Goal: Find specific page/section: Find specific page/section

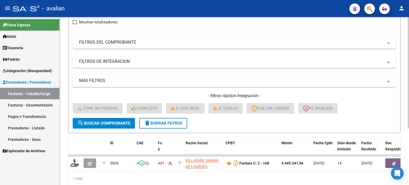
scroll to position [15, 0]
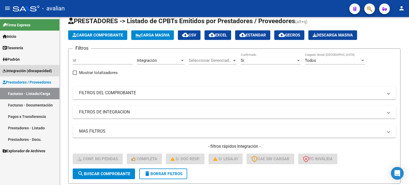
click at [30, 72] on span "Integración (discapacidad)" at bounding box center [27, 71] width 49 height 6
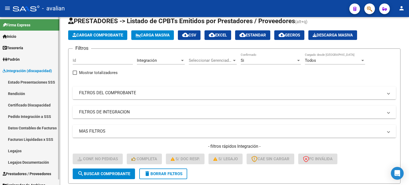
click at [25, 150] on link "Legajos" at bounding box center [29, 150] width 59 height 11
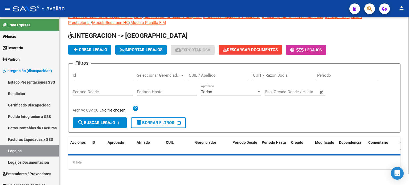
scroll to position [15, 0]
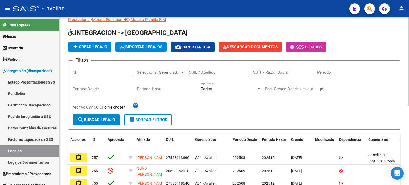
click at [203, 75] on div "CUIL / Apellido" at bounding box center [219, 70] width 60 height 11
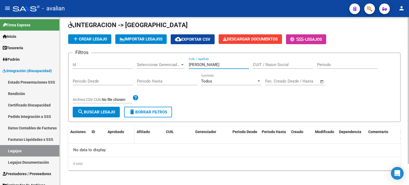
scroll to position [24, 0]
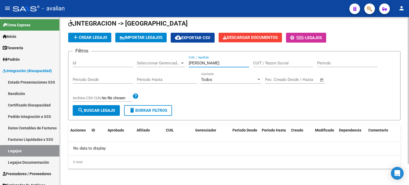
drag, startPoint x: 220, startPoint y: 63, endPoint x: 204, endPoint y: 63, distance: 15.5
click at [204, 63] on input "[PERSON_NAME]" at bounding box center [219, 63] width 60 height 5
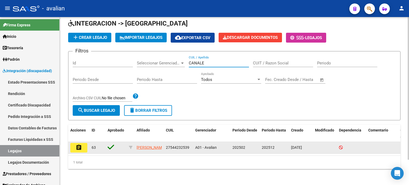
type input "CANALE"
click at [84, 149] on button "assignment" at bounding box center [78, 148] width 17 height 10
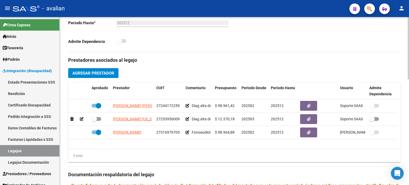
scroll to position [177, 0]
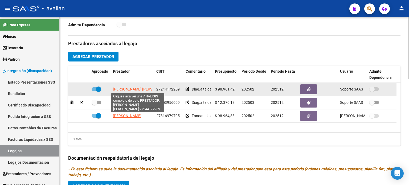
click at [119, 89] on span "[PERSON_NAME] [PERSON_NAME]" at bounding box center [142, 89] width 58 height 4
click at [125, 88] on span "[PERSON_NAME] [PERSON_NAME]" at bounding box center [142, 89] width 58 height 4
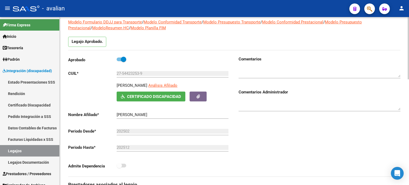
scroll to position [0, 0]
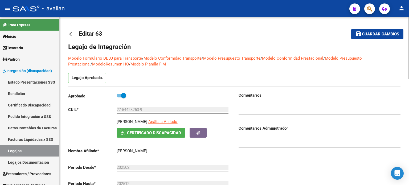
click at [71, 36] on mat-icon "arrow_back" at bounding box center [71, 34] width 6 height 6
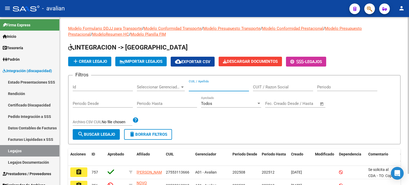
click at [206, 86] on input "CUIL / Apellido" at bounding box center [219, 87] width 60 height 5
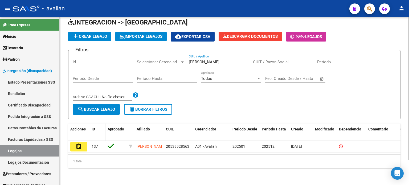
scroll to position [30, 0]
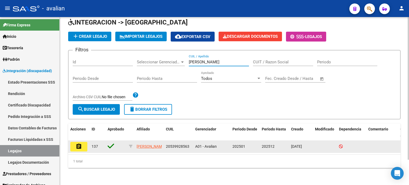
type input "[PERSON_NAME]"
click at [83, 142] on button "assignment" at bounding box center [78, 147] width 17 height 10
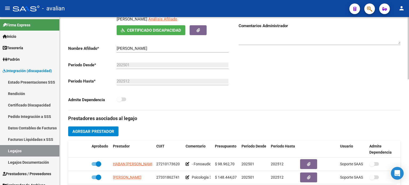
scroll to position [142, 0]
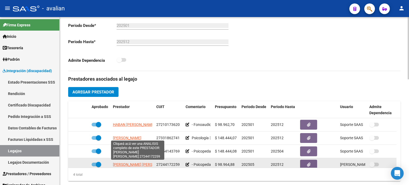
click at [123, 165] on span "[PERSON_NAME] [PERSON_NAME]" at bounding box center [142, 165] width 58 height 4
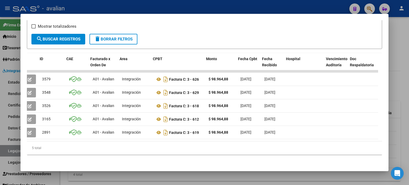
scroll to position [0, 0]
